Goal: Find specific page/section: Find specific page/section

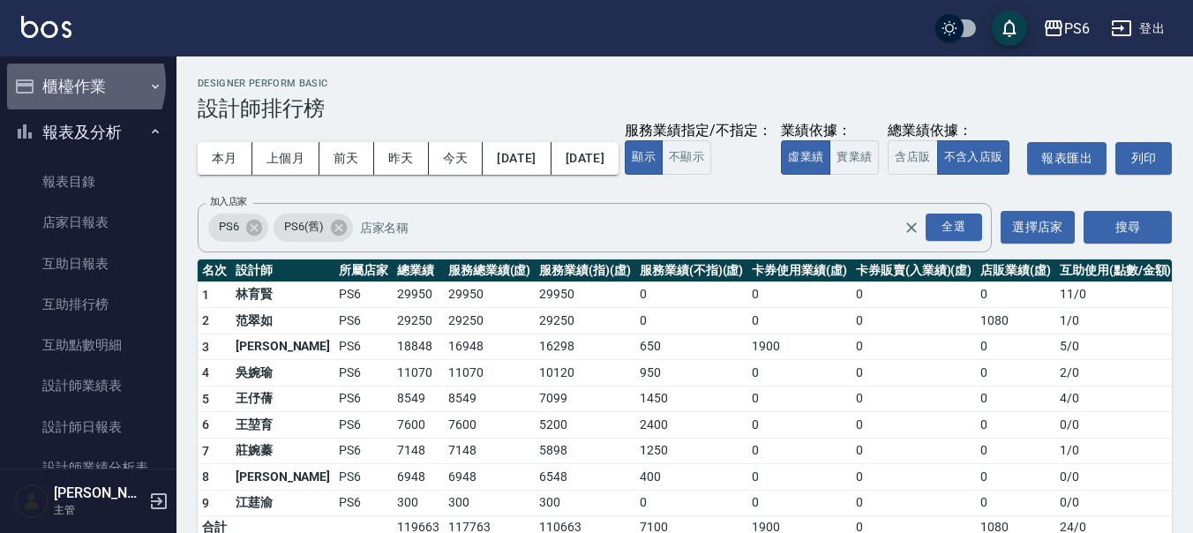
click at [79, 83] on button "櫃檯作業" at bounding box center [88, 87] width 162 height 46
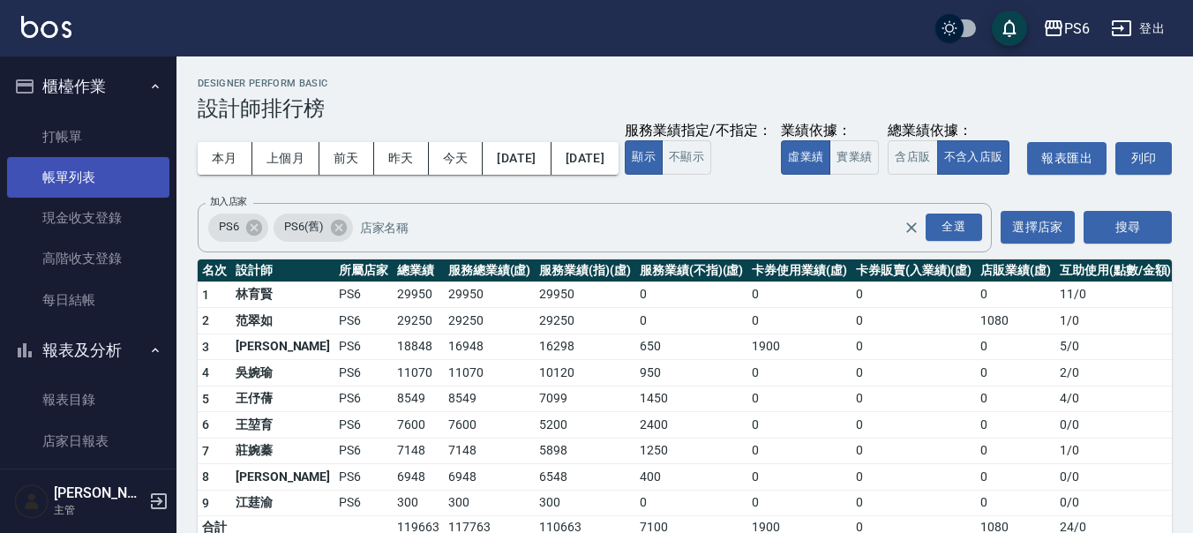
click at [82, 173] on link "帳單列表" at bounding box center [88, 177] width 162 height 41
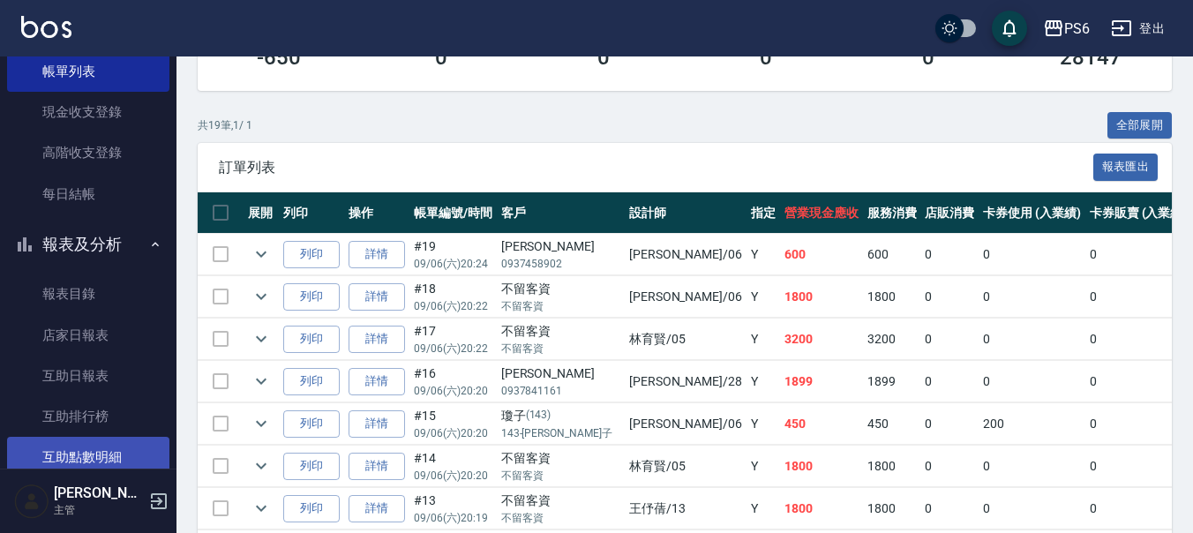
scroll to position [265, 0]
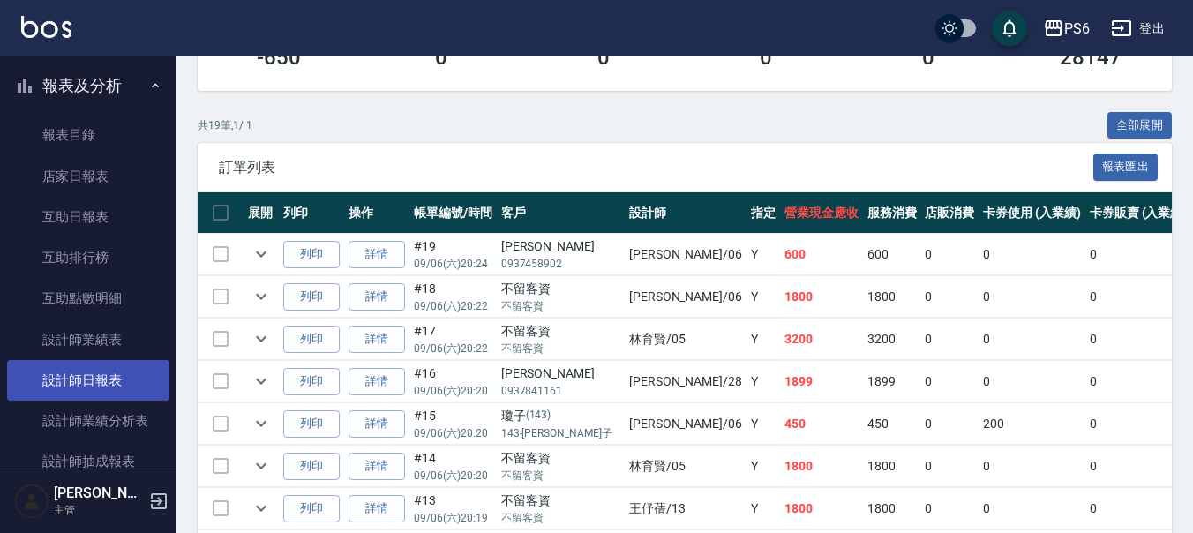
click at [111, 381] on link "設計師日報表" at bounding box center [88, 380] width 162 height 41
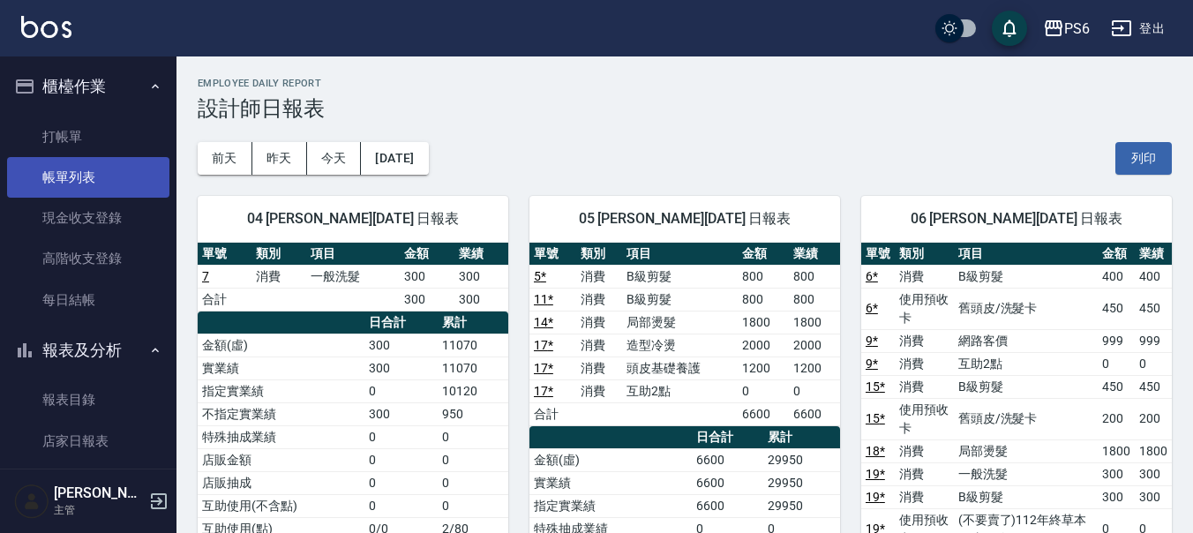
click at [104, 167] on link "帳單列表" at bounding box center [88, 177] width 162 height 41
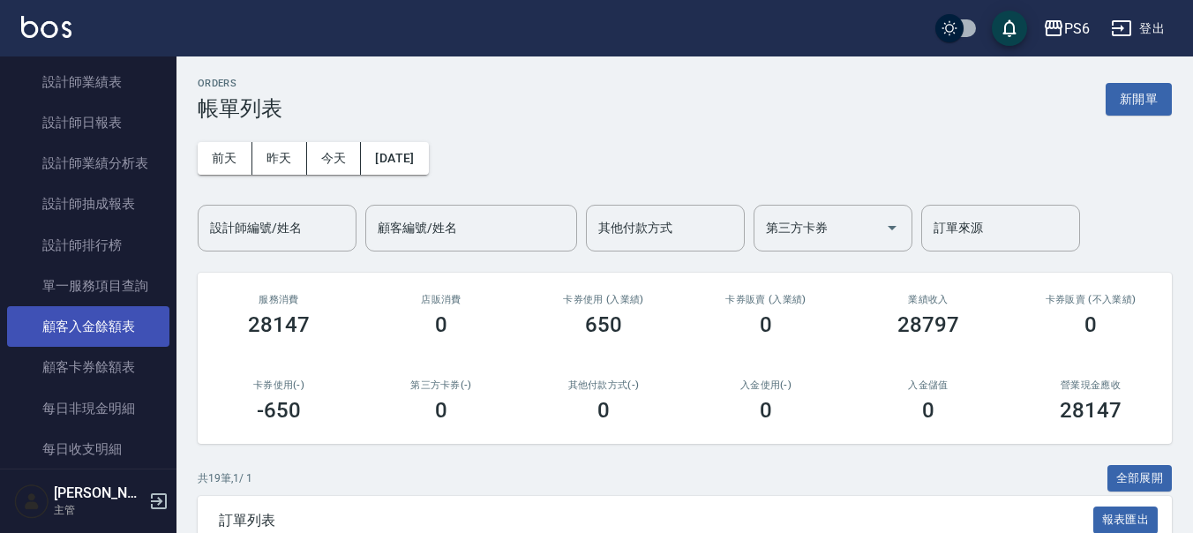
scroll to position [530, 0]
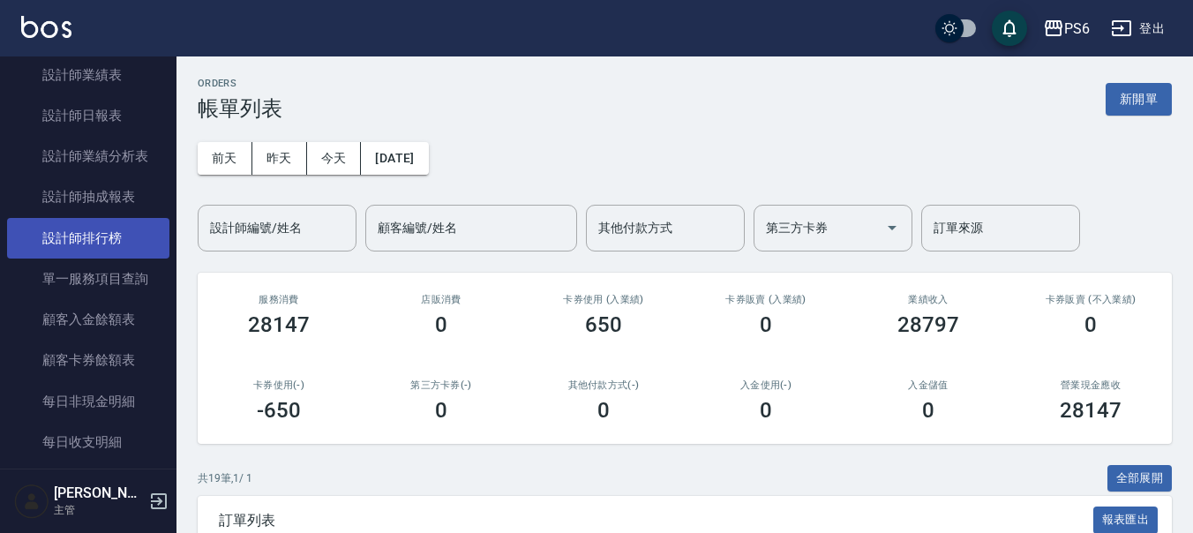
click at [101, 257] on link "設計師排行榜" at bounding box center [88, 238] width 162 height 41
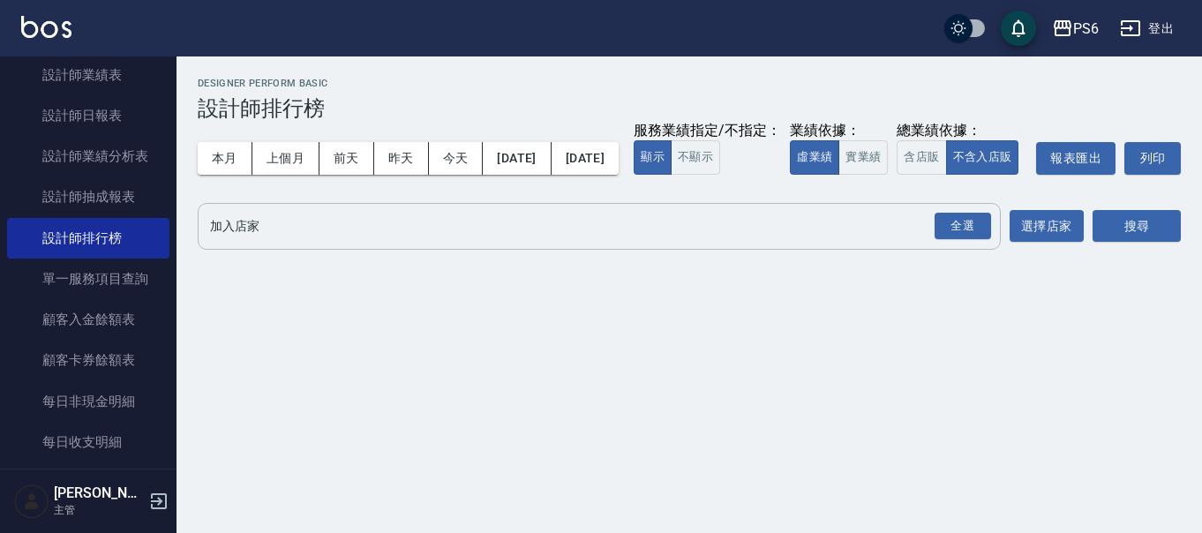
click at [467, 242] on input "加入店家" at bounding box center [586, 226] width 761 height 31
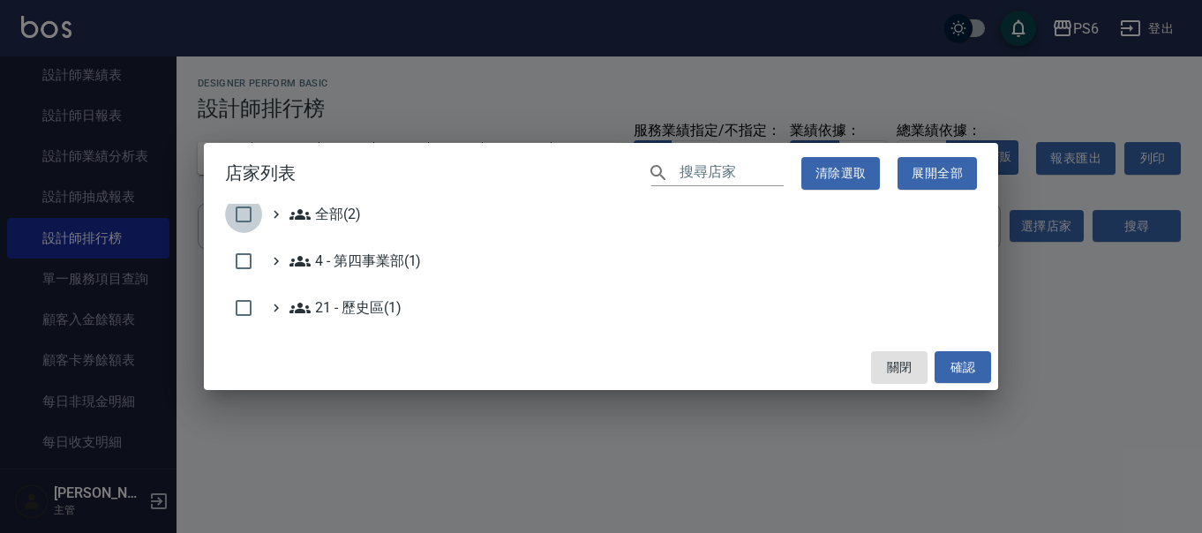
click at [240, 215] on input "checkbox" at bounding box center [243, 214] width 37 height 37
checkbox input "true"
click at [968, 365] on button "確認" at bounding box center [963, 367] width 56 height 33
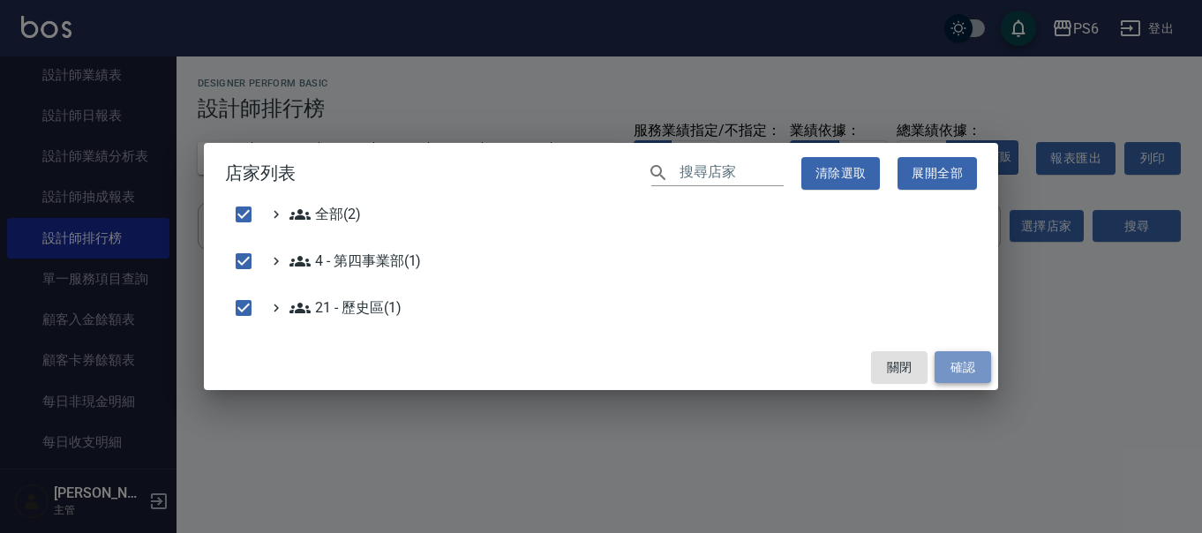
checkbox input "false"
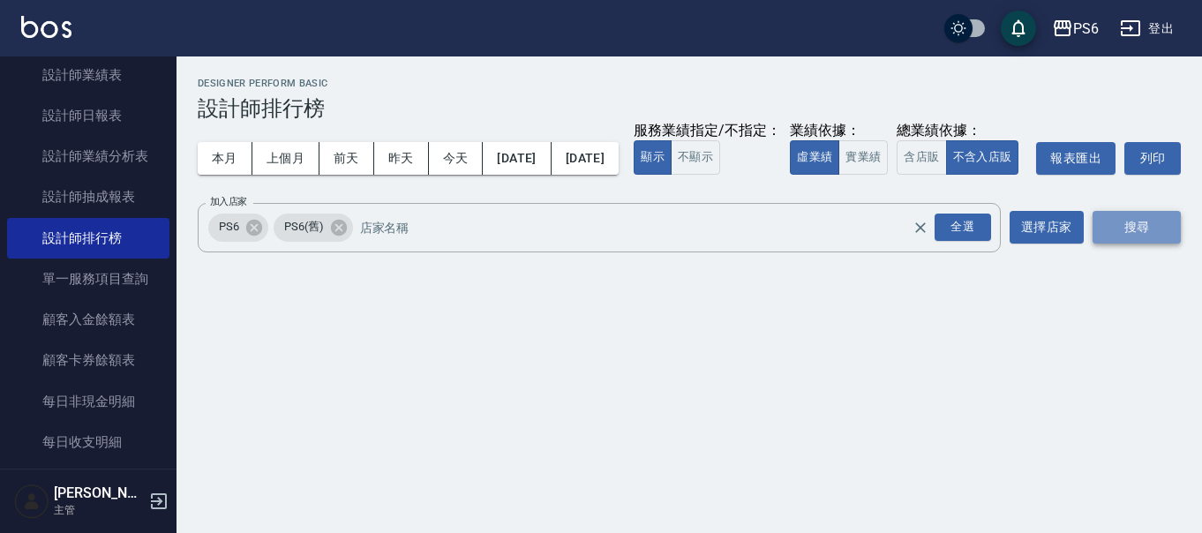
click at [1135, 244] on button "搜尋" at bounding box center [1137, 227] width 88 height 33
